Goal: Task Accomplishment & Management: Complete application form

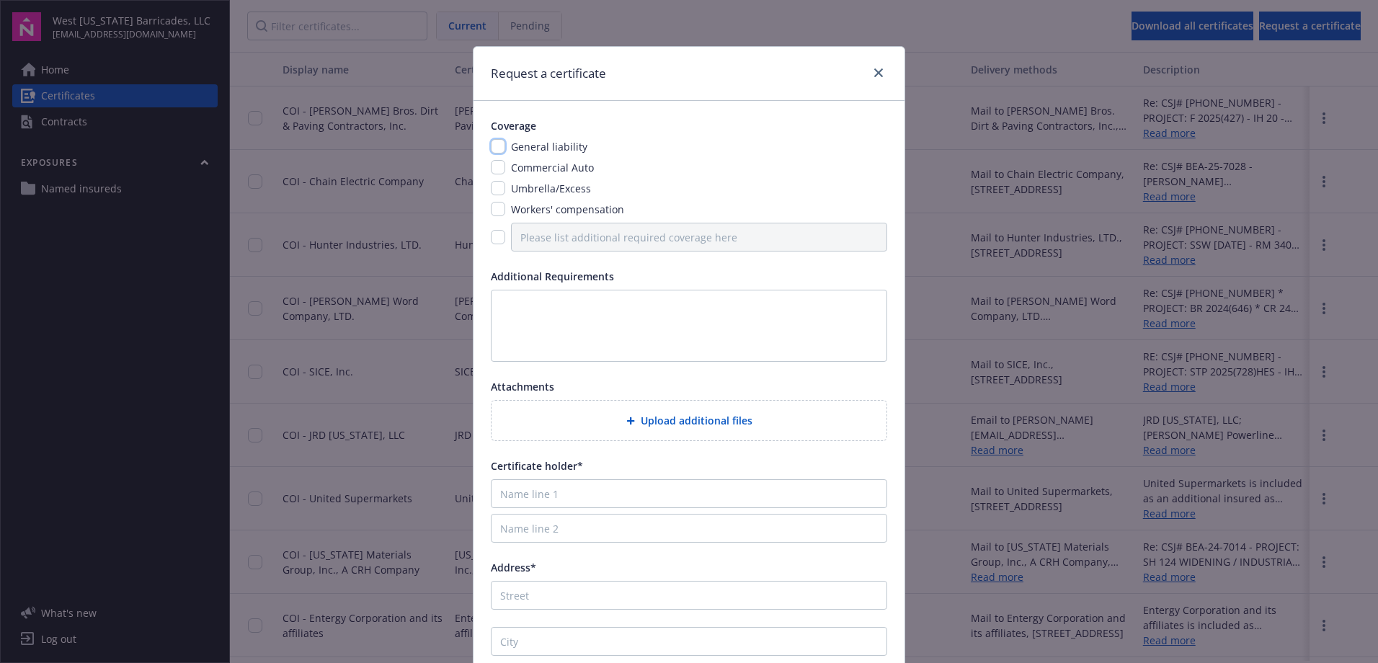
click at [497, 143] on input "checkbox" at bounding box center [498, 146] width 14 height 14
checkbox input "true"
click at [496, 156] on div "General liability Commercial Auto Umbrella/Excess Workers' compensation" at bounding box center [689, 195] width 397 height 112
click at [491, 167] on input "checkbox" at bounding box center [498, 167] width 14 height 14
checkbox input "true"
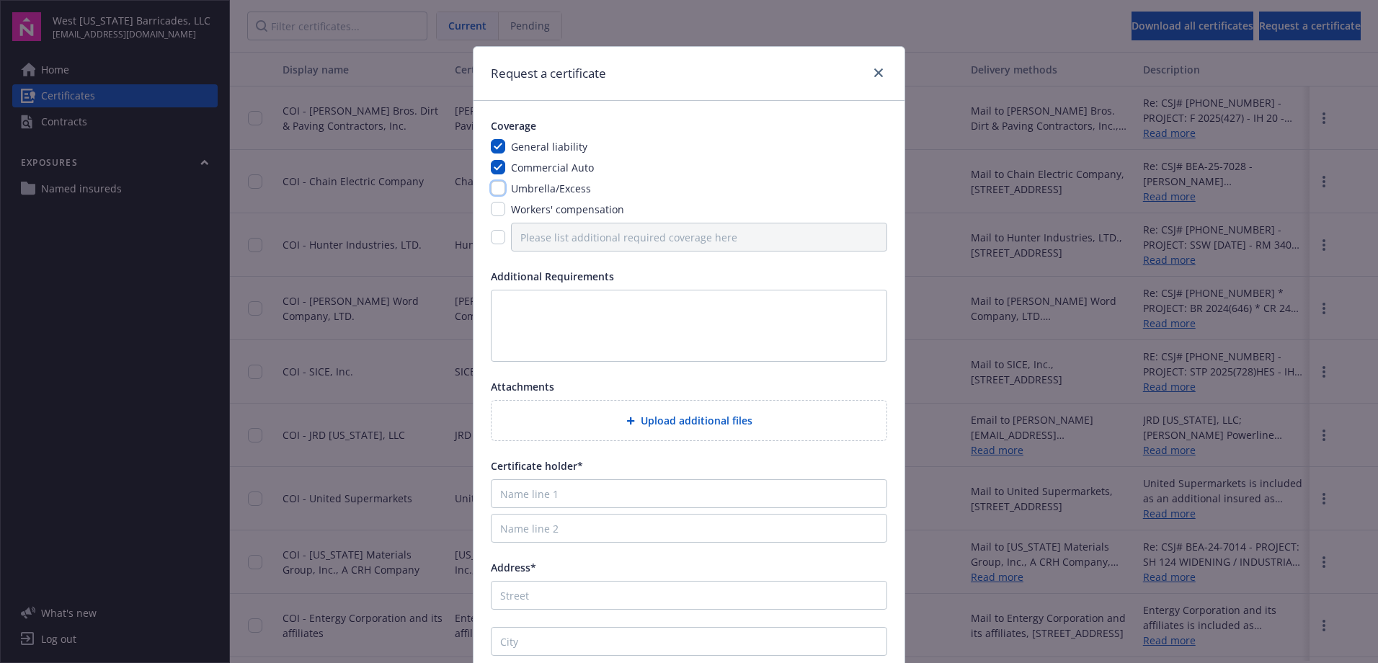
click at [493, 186] on input "checkbox" at bounding box center [498, 188] width 14 height 14
checkbox input "true"
click at [497, 218] on div "General liability Commercial Auto Umbrella/Excess Workers' compensation" at bounding box center [689, 195] width 397 height 112
click at [492, 211] on input "checkbox" at bounding box center [498, 209] width 14 height 14
checkbox input "true"
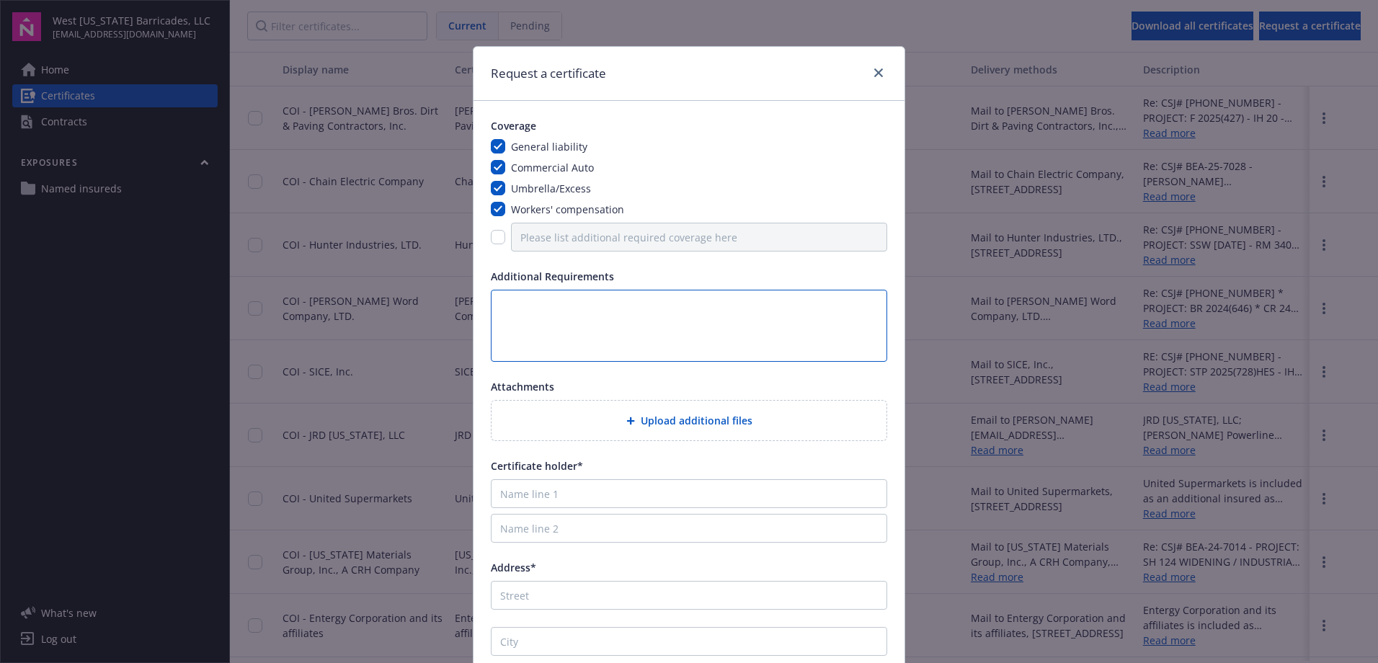
click at [541, 309] on textarea at bounding box center [689, 326] width 397 height 72
click at [560, 318] on textarea "Please include all endorsements" at bounding box center [689, 326] width 397 height 72
click at [642, 315] on textarea "Please include all endorsements" at bounding box center [689, 326] width 397 height 72
click at [683, 309] on textarea "Please include all endorsements" at bounding box center [689, 326] width 397 height 72
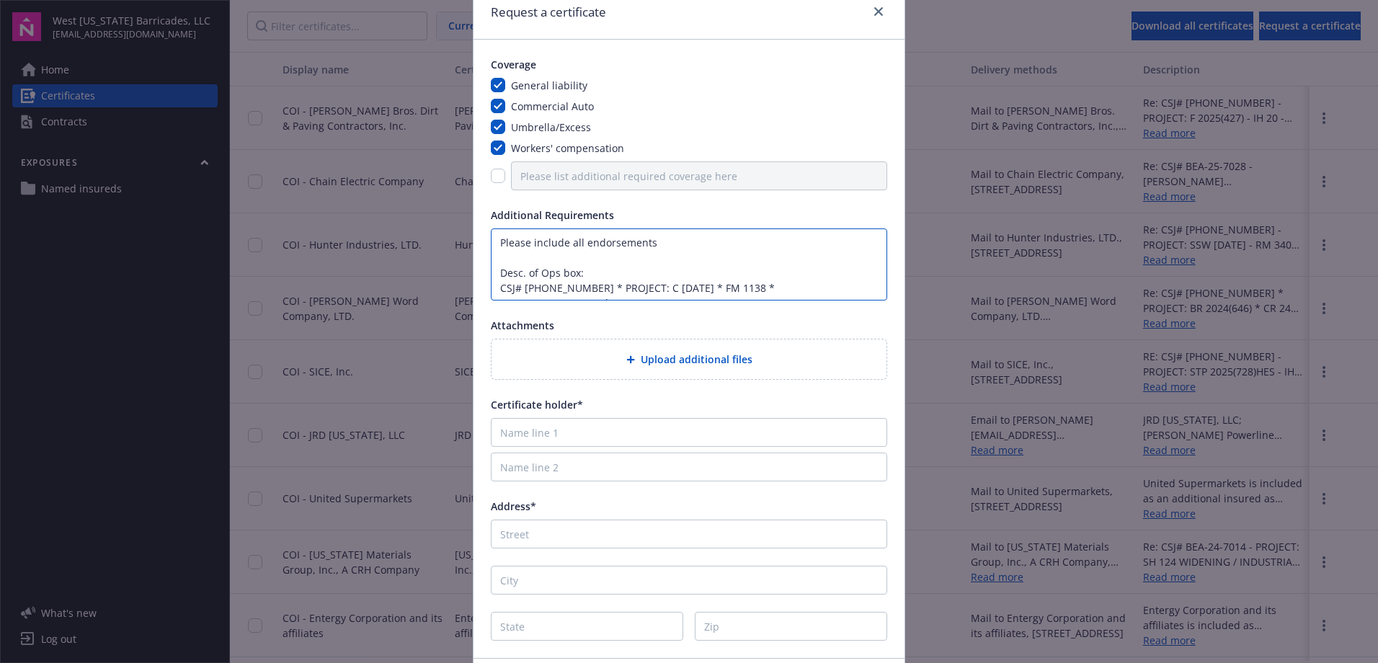
scroll to position [144, 0]
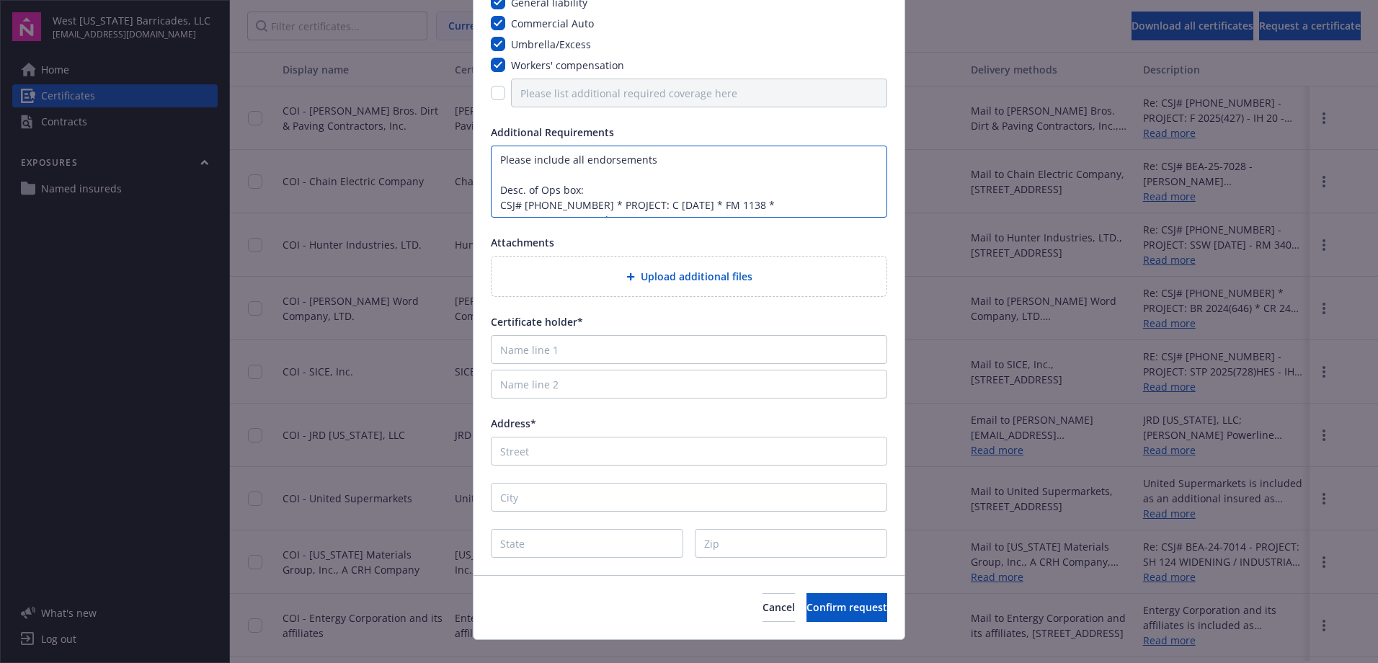
type textarea "Please include all endorsements Desc. of Ops box: CSJ# [PHONE_NUMBER] * PROJECT…"
click at [575, 353] on input "Name line 1" at bounding box center [689, 349] width 397 height 29
type input "[PERSON_NAME]-Public Company"
type input "P.O. Box 250"
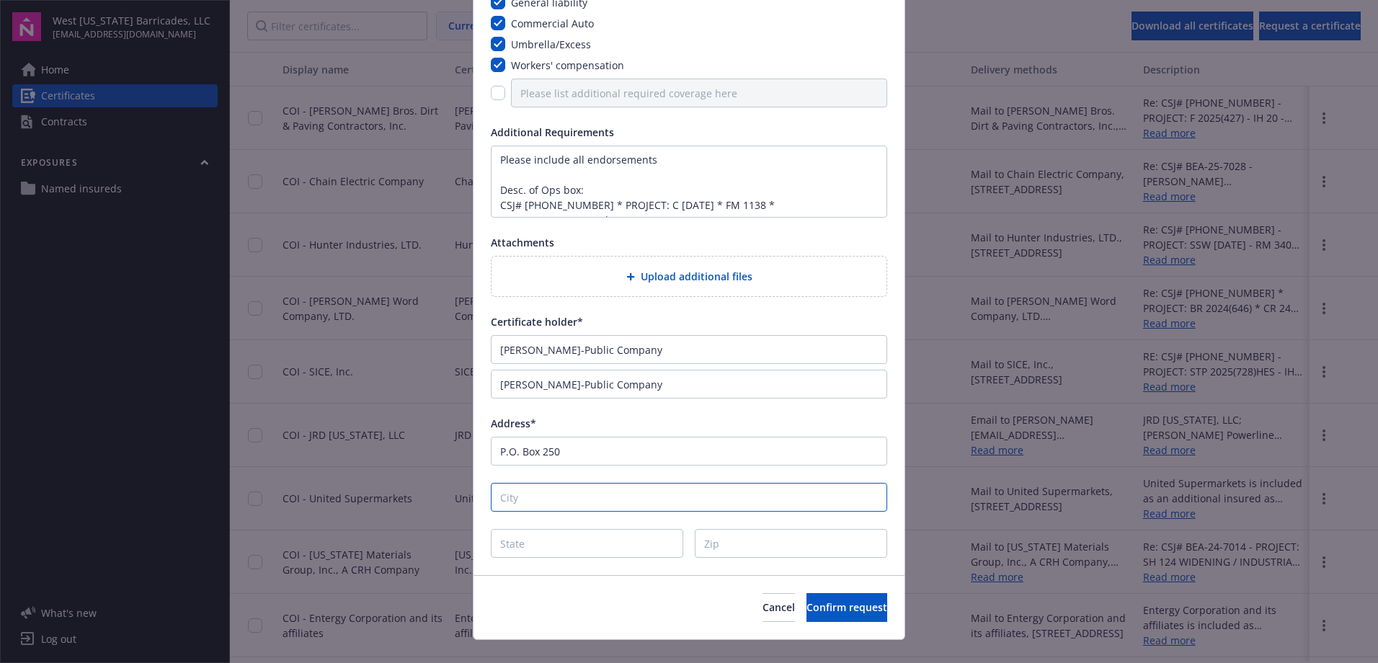
type input "[PERSON_NAME]"
type input "[GEOGRAPHIC_DATA]"
type input "76202-0250"
drag, startPoint x: 614, startPoint y: 379, endPoint x: 329, endPoint y: 388, distance: 285.6
click at [329, 388] on div "Request a certificate Coverage General liability Commercial Auto Umbrella/Exces…" at bounding box center [689, 331] width 1378 height 663
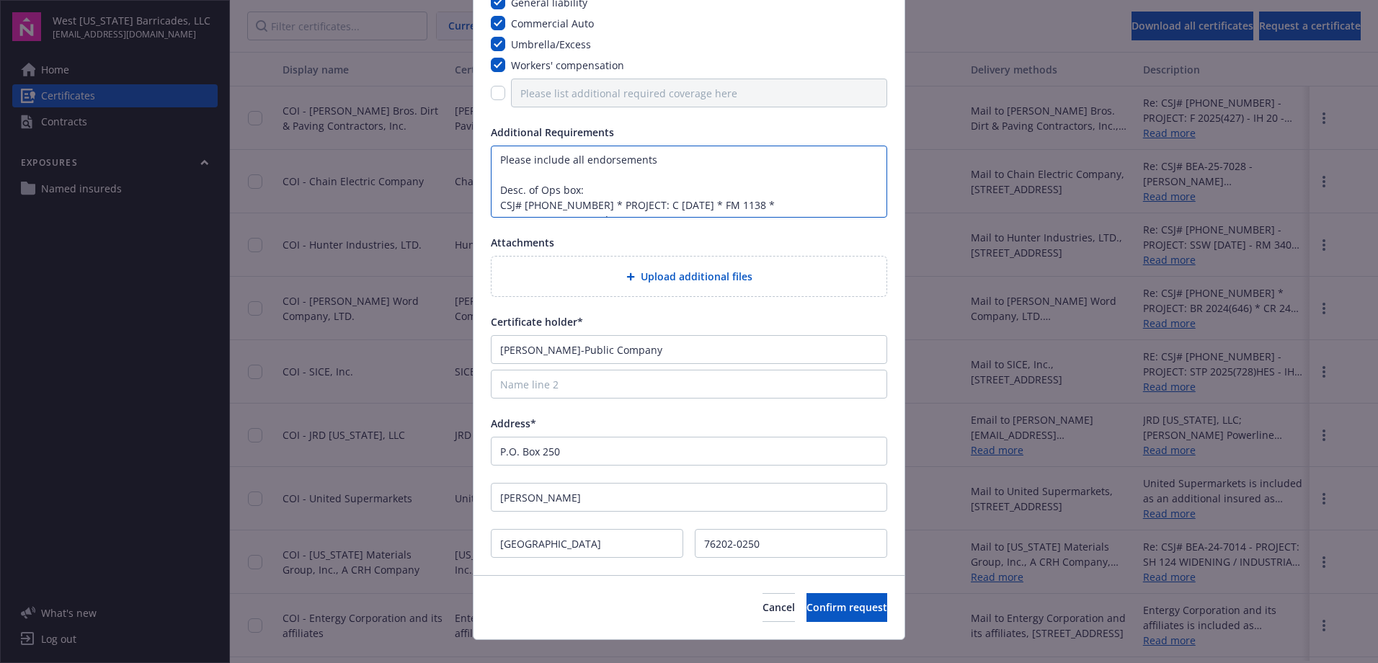
click at [844, 212] on textarea "Please include all endorsements Desc. of Ops box: CSJ# [PHONE_NUMBER] * PROJECT…" at bounding box center [689, 182] width 397 height 72
click at [495, 208] on textarea "Please include all endorsements Desc. of Ops box: CSJ# [PHONE_NUMBER] * PROJECT…" at bounding box center [689, 182] width 397 height 72
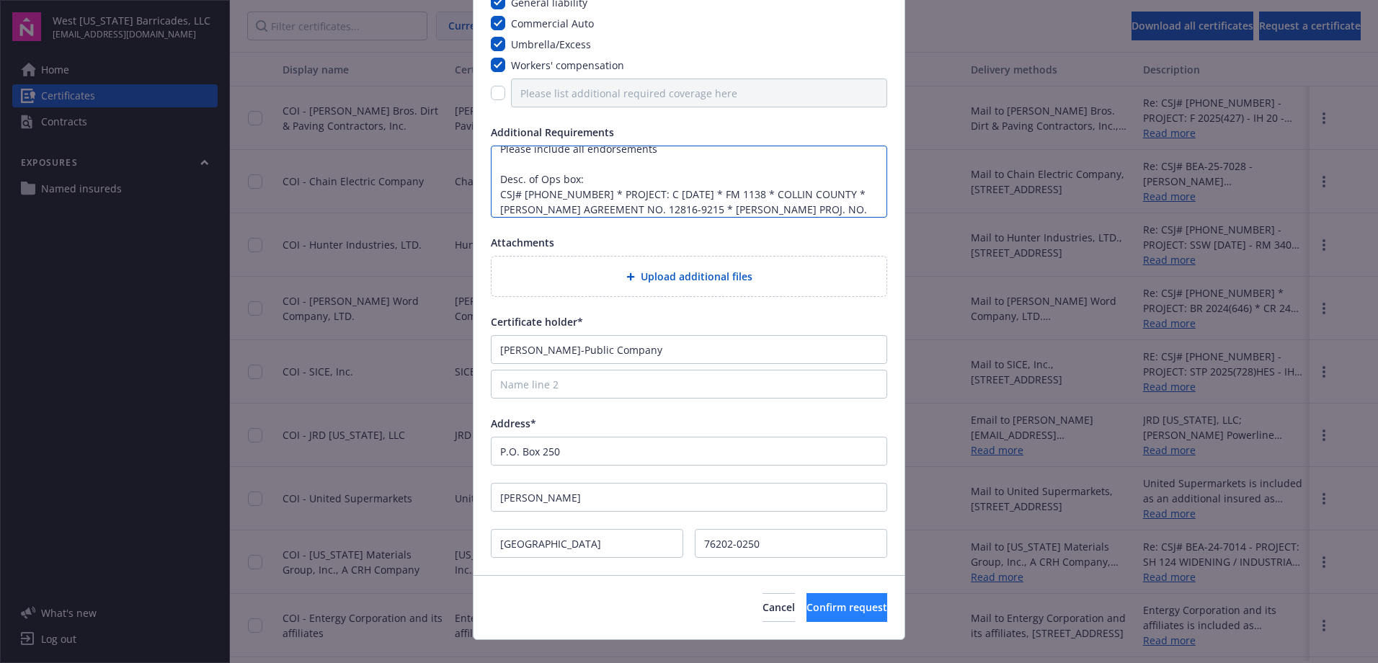
type textarea "Please include all endorsements Desc. of Ops box: CSJ# [PHONE_NUMBER] * PROJECT…"
click at [807, 614] on span "Confirm request" at bounding box center [847, 608] width 81 height 14
